Goal: Information Seeking & Learning: Find specific fact

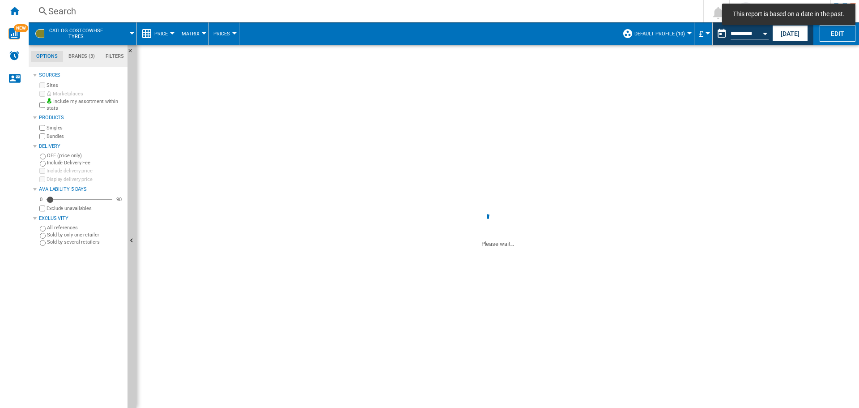
click at [123, 9] on div "Search" at bounding box center [364, 11] width 632 height 13
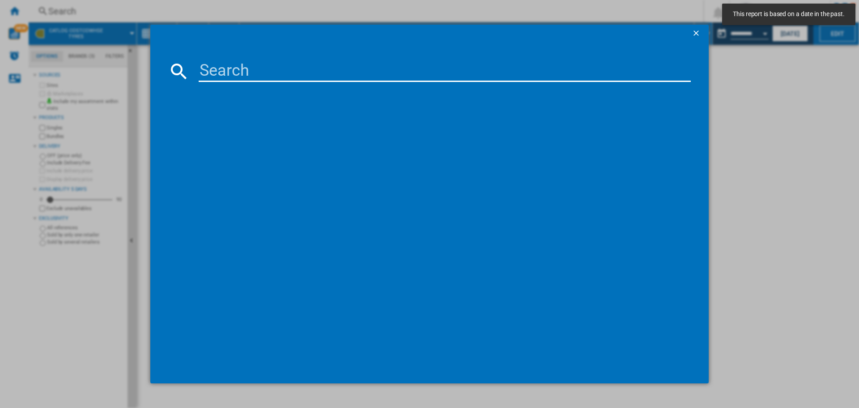
click at [815, 44] on div at bounding box center [429, 204] width 859 height 408
click at [691, 34] on button "button" at bounding box center [697, 34] width 18 height 18
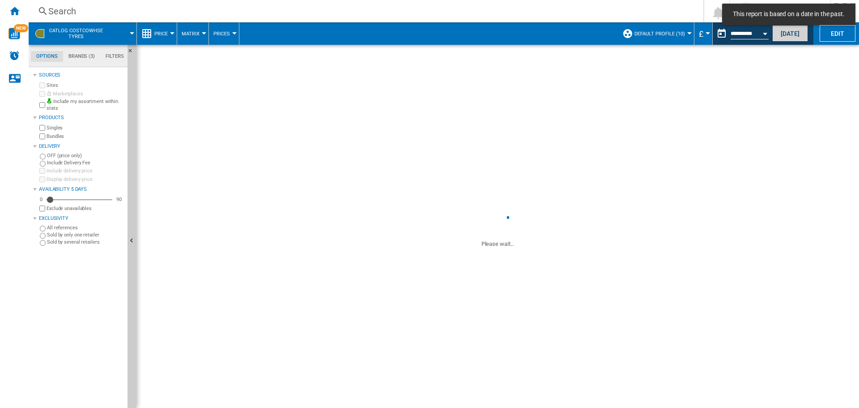
click at [790, 31] on button "[DATE]" at bounding box center [790, 33] width 36 height 17
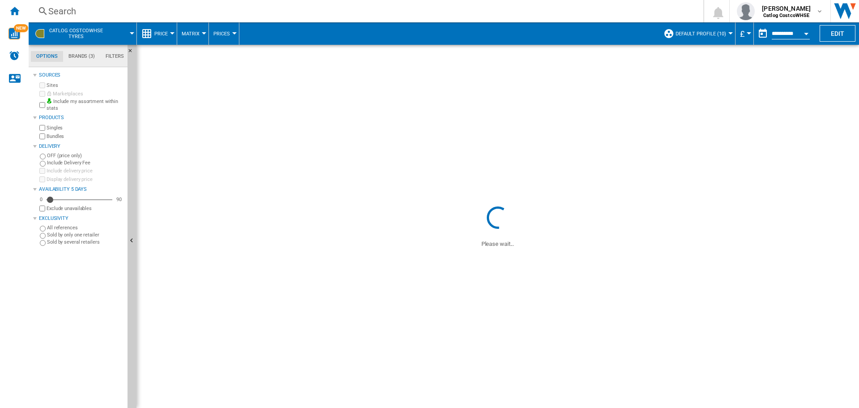
click at [107, 7] on div "Search" at bounding box center [364, 11] width 632 height 13
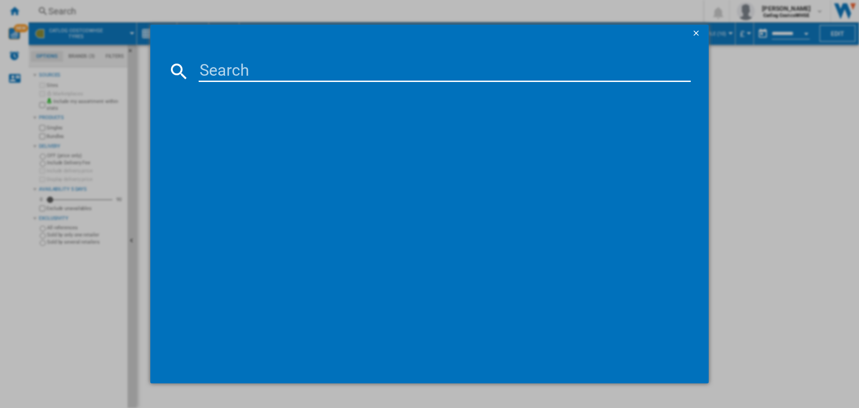
click at [332, 66] on input at bounding box center [445, 70] width 492 height 21
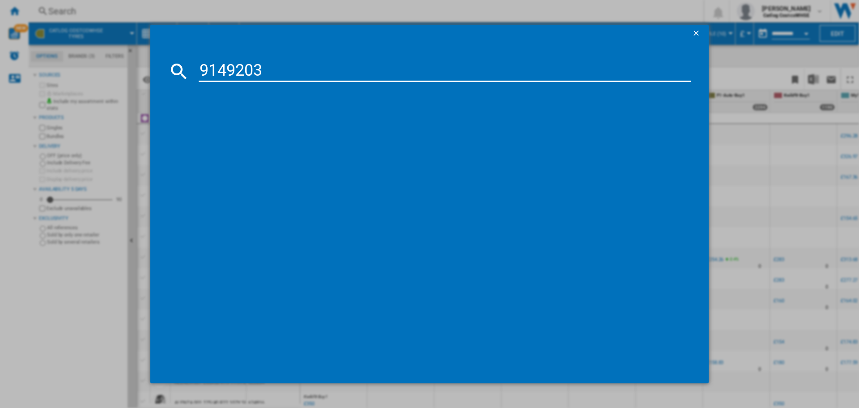
type input "9149203"
click at [305, 130] on div "MICHELIN PILOT SPORT4 XL TL 235X45 R18 98Y ALL SEASON" at bounding box center [435, 128] width 483 height 9
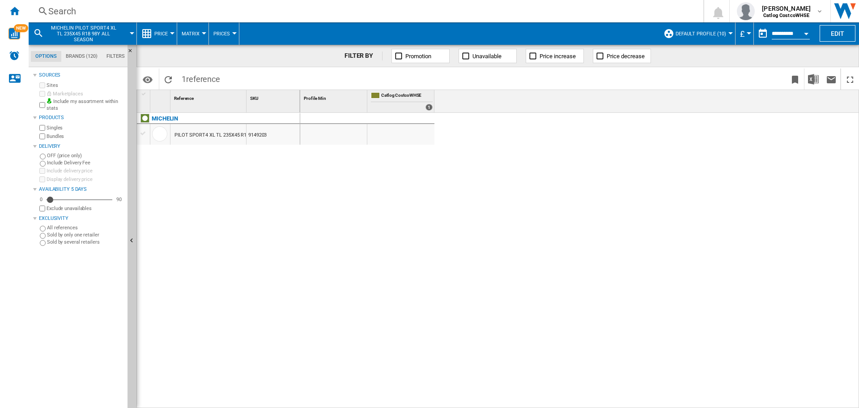
click at [379, 223] on div at bounding box center [579, 260] width 559 height 295
click at [426, 107] on div "1" at bounding box center [428, 107] width 7 height 7
click at [433, 109] on div at bounding box center [433, 101] width 2 height 22
click at [427, 109] on div "1" at bounding box center [428, 107] width 7 height 7
click at [199, 135] on div "PILOT SPORT4 XL TL 235X45 R18 98Y ALL SEASON" at bounding box center [231, 135] width 115 height 21
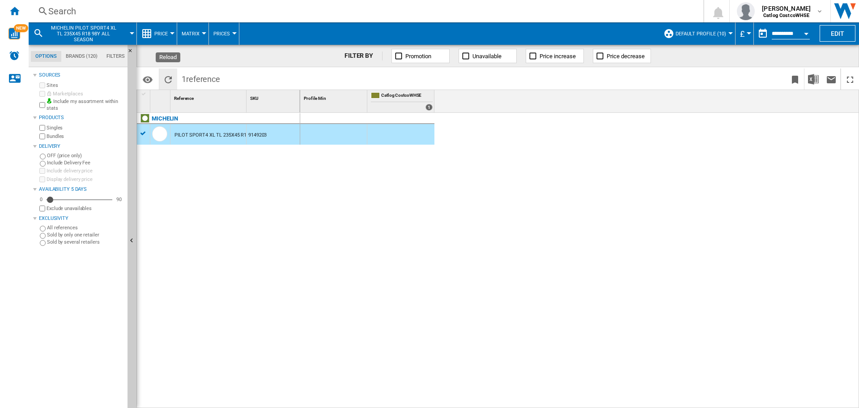
click at [174, 77] on button "Reload" at bounding box center [168, 78] width 18 height 21
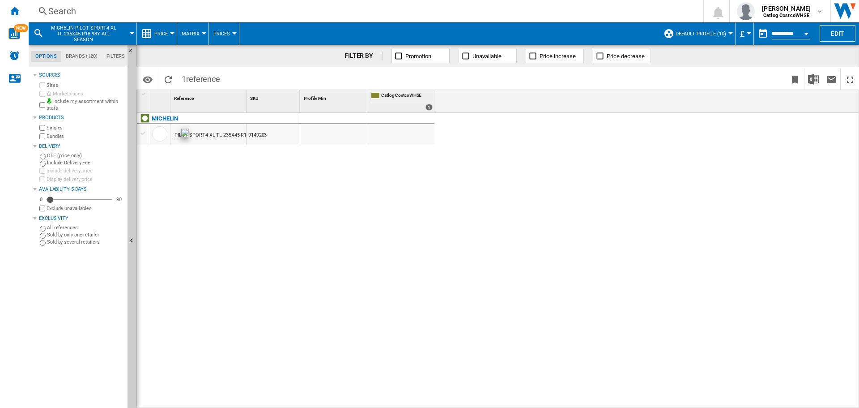
click at [157, 136] on div at bounding box center [159, 133] width 15 height 15
